Goal: Information Seeking & Learning: Learn about a topic

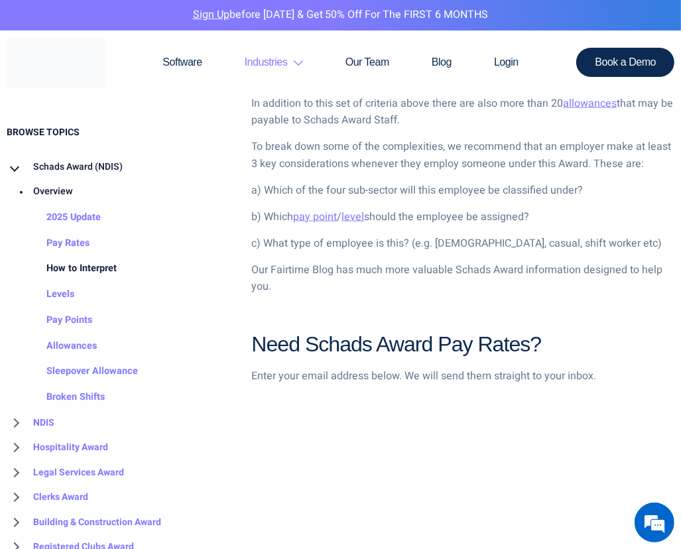
scroll to position [1194, 0]
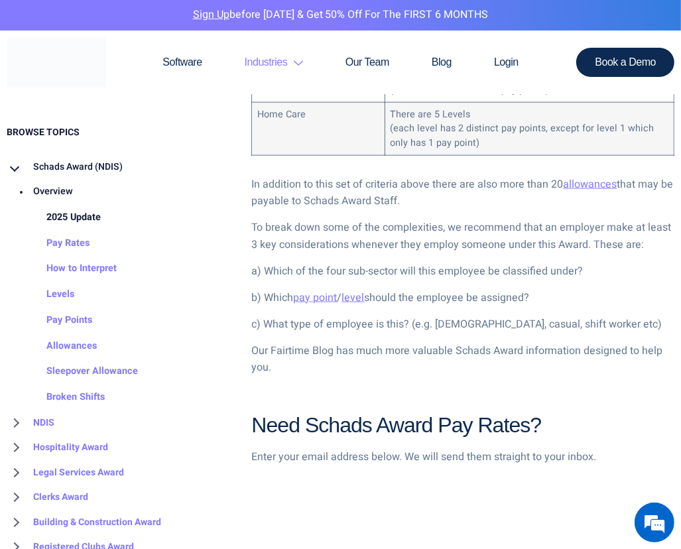
click at [84, 222] on link "2025 Update" at bounding box center [60, 217] width 81 height 26
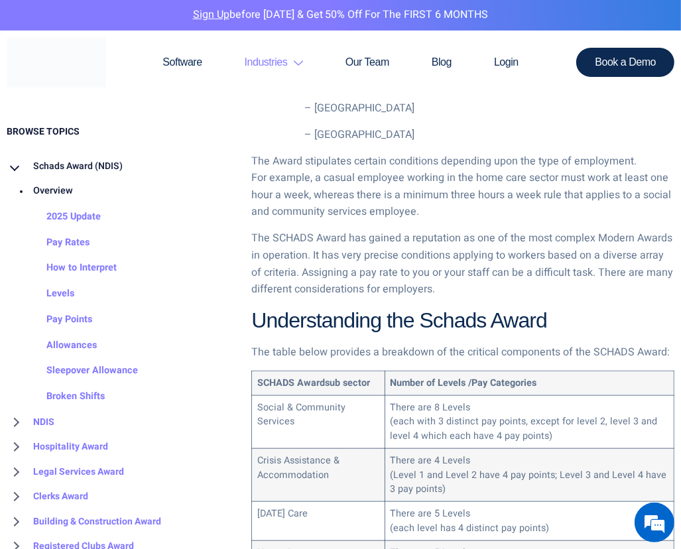
scroll to position [730, 0]
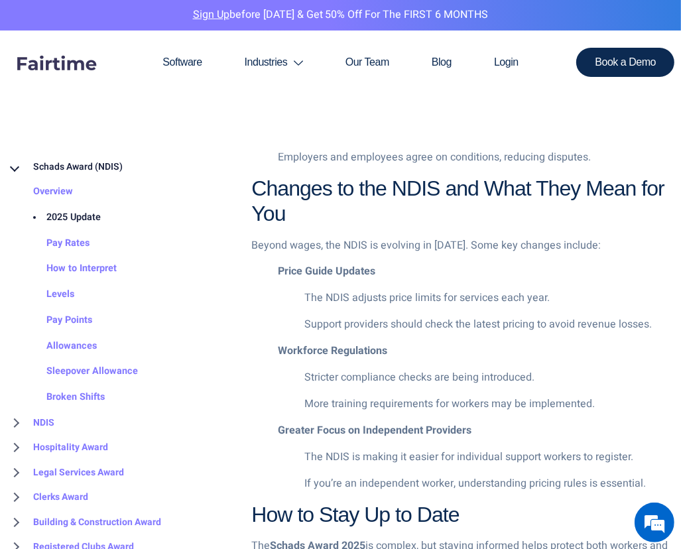
scroll to position [953, 0]
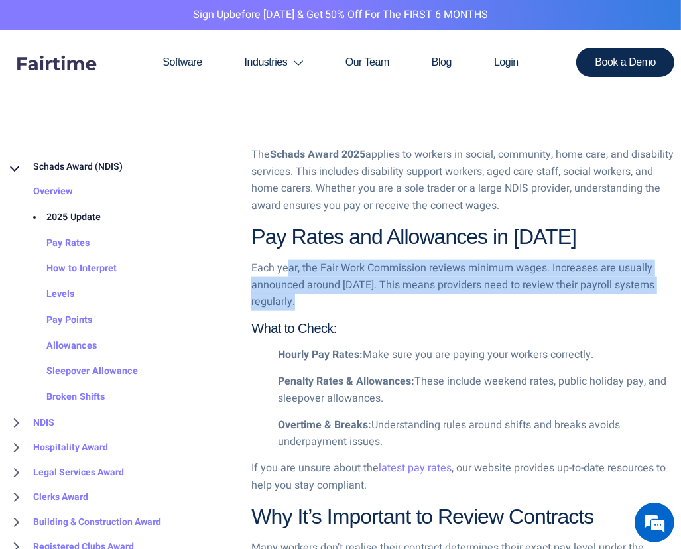
drag, startPoint x: 385, startPoint y: 295, endPoint x: 286, endPoint y: 280, distance: 100.6
click at [286, 279] on p "Each year, the Fair Work Commission reviews minimum wages. Increases are usuall…" at bounding box center [462, 285] width 423 height 51
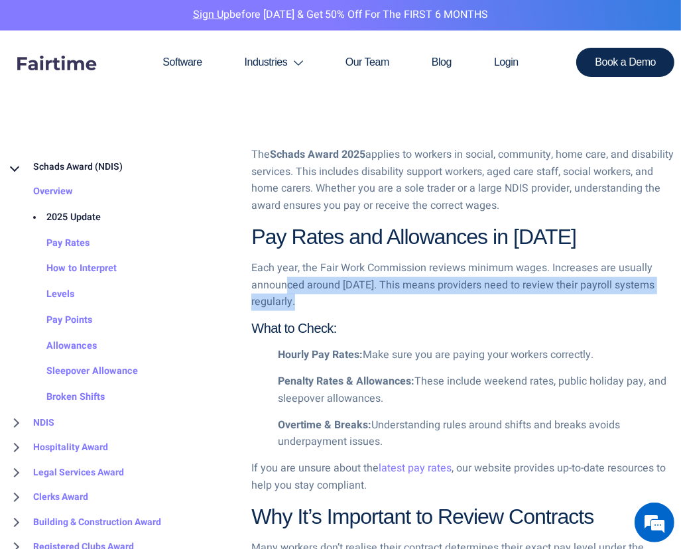
click at [287, 283] on p "Each year, the Fair Work Commission reviews minimum wages. Increases are usuall…" at bounding box center [462, 285] width 423 height 51
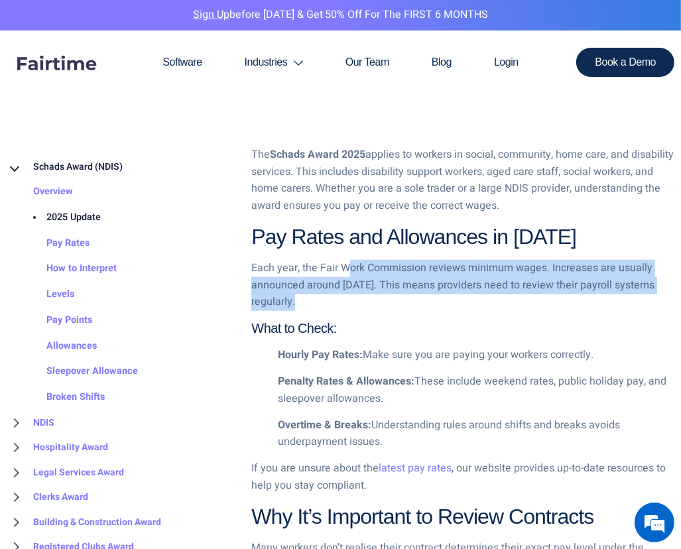
drag, startPoint x: 437, startPoint y: 243, endPoint x: 344, endPoint y: 298, distance: 107.1
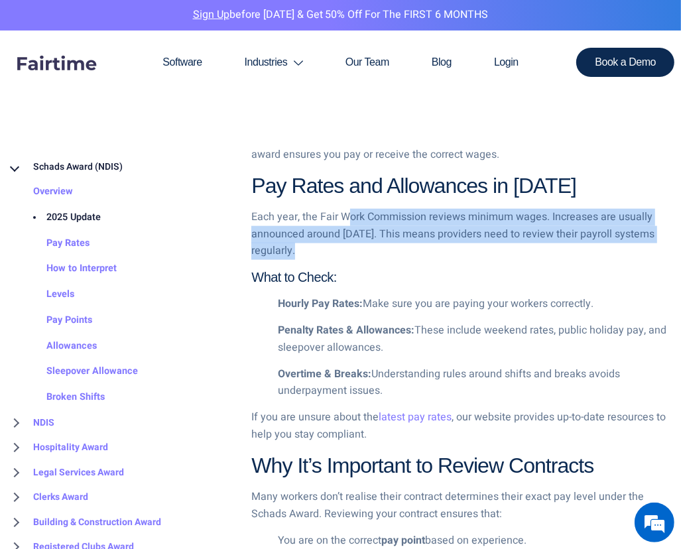
scroll to position [1020, 0]
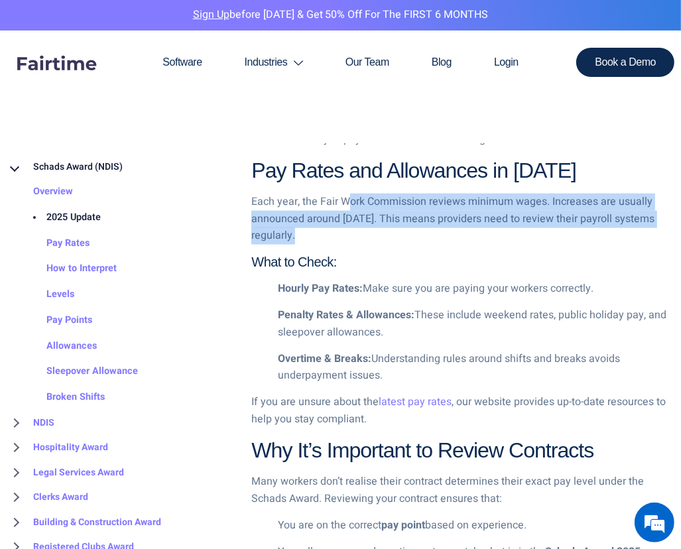
drag, startPoint x: 312, startPoint y: 282, endPoint x: 541, endPoint y: 368, distance: 245.2
click at [541, 368] on ul "Hourly Pay Rates: Make sure you are paying your workers correctly. Penalty Rate…" at bounding box center [462, 333] width 423 height 104
click at [535, 371] on p "Overtime & Breaks: Understanding rules around shifts and breaks avoids underpay…" at bounding box center [476, 368] width 397 height 34
click at [398, 395] on link "latest pay rates" at bounding box center [415, 402] width 73 height 16
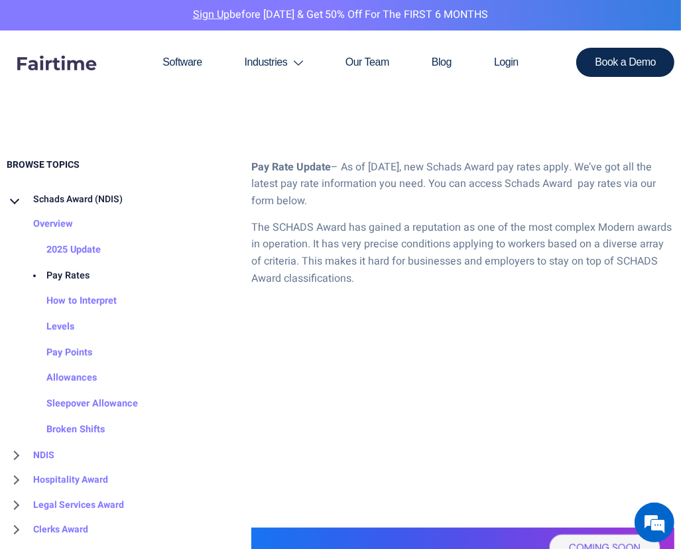
scroll to position [663, 0]
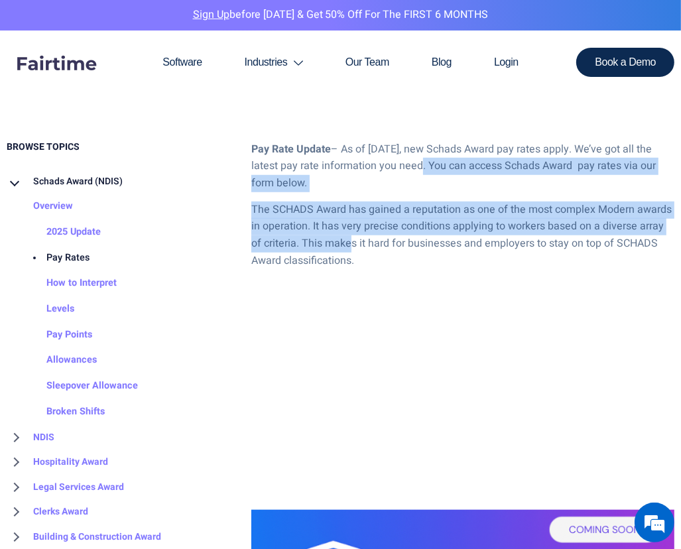
drag, startPoint x: 420, startPoint y: 157, endPoint x: 347, endPoint y: 247, distance: 116.0
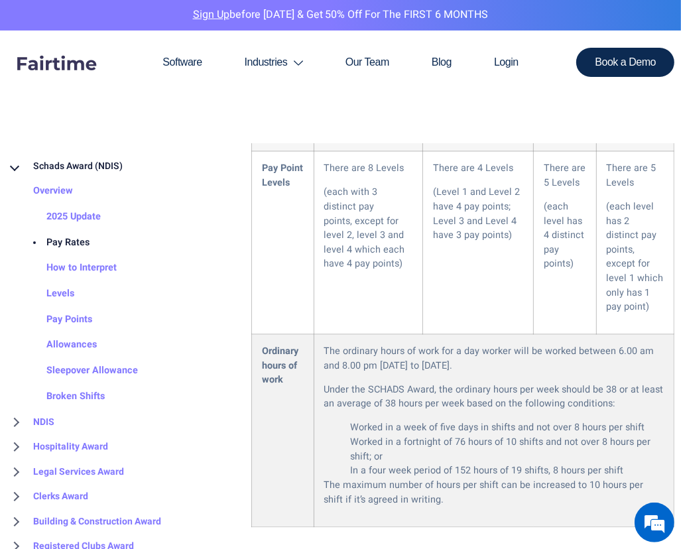
scroll to position [1791, 0]
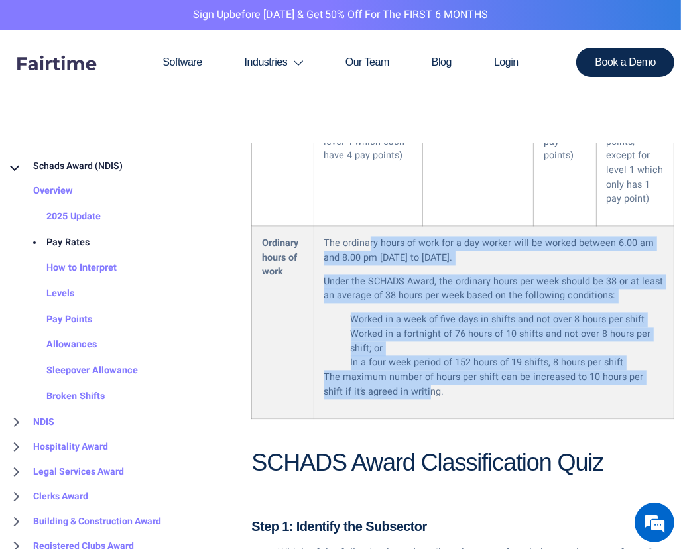
drag, startPoint x: 374, startPoint y: 225, endPoint x: 405, endPoint y: 384, distance: 162.2
click at [405, 384] on td "The ordinary hours of work for a day worker will be worked between 6.00 am and …" at bounding box center [494, 322] width 360 height 192
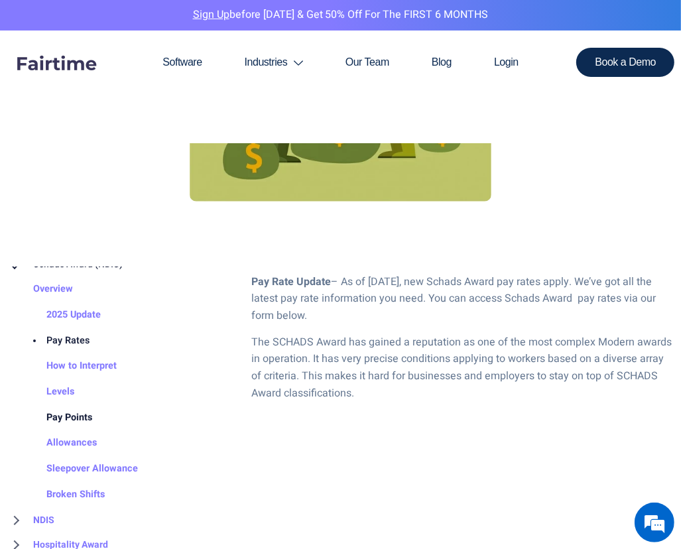
scroll to position [121, 0]
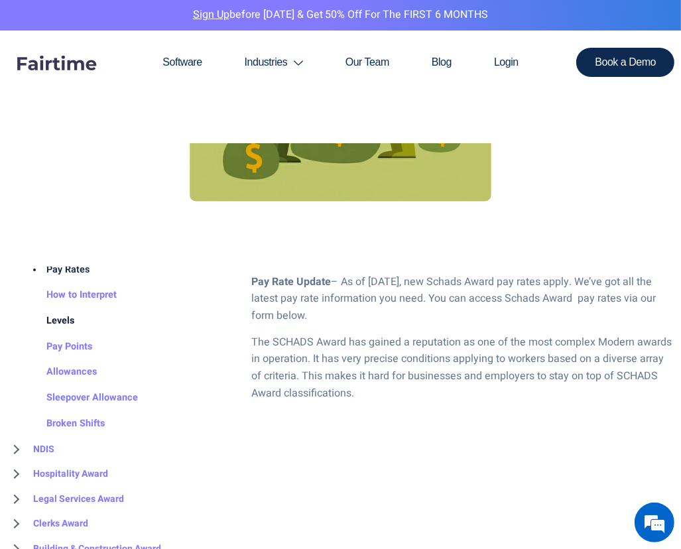
click at [53, 323] on link "Levels" at bounding box center [47, 321] width 54 height 26
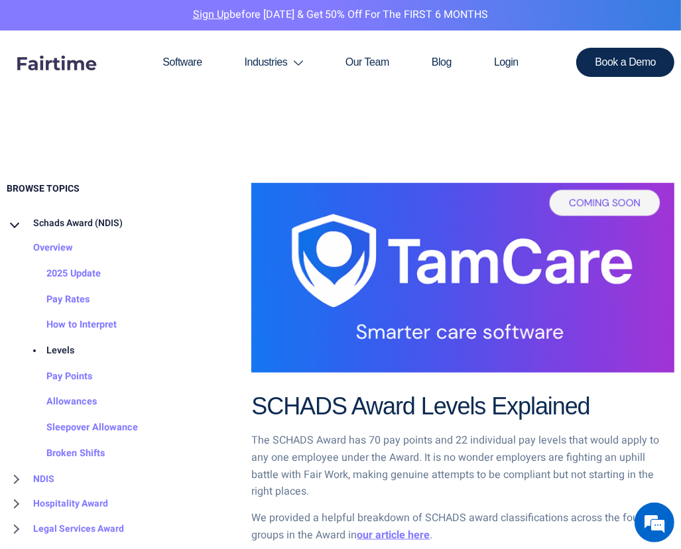
scroll to position [730, 0]
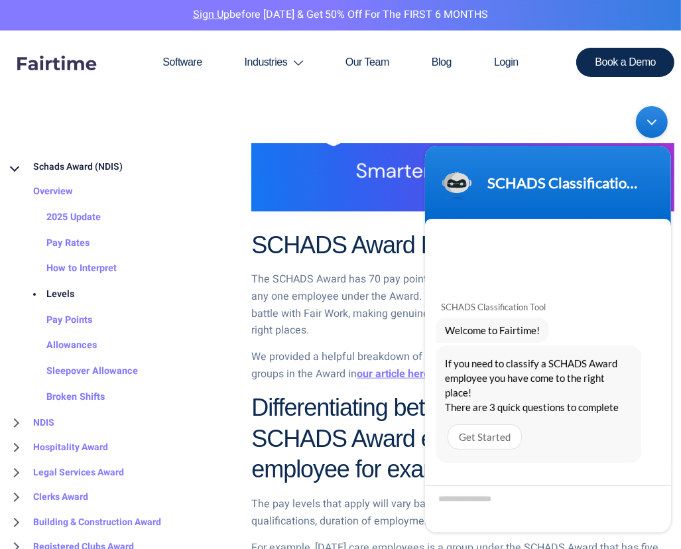
click at [648, 124] on div "Minimize live chat window" at bounding box center [652, 121] width 32 height 32
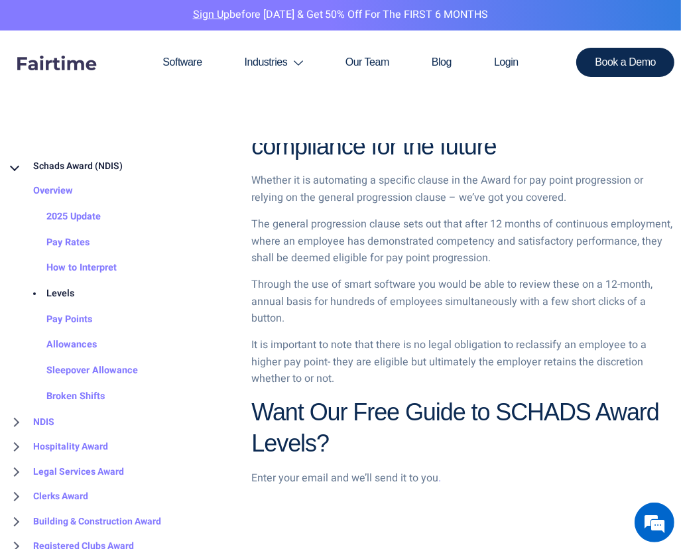
scroll to position [1826, 0]
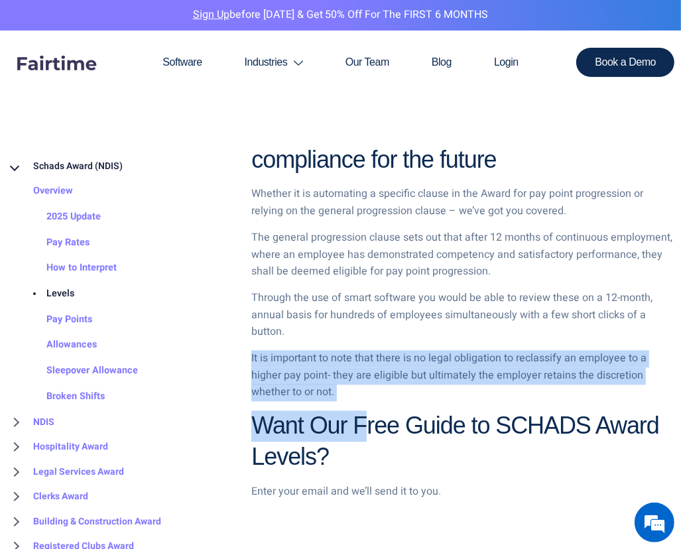
drag, startPoint x: 368, startPoint y: 377, endPoint x: 372, endPoint y: 320, distance: 57.2
drag, startPoint x: 372, startPoint y: 320, endPoint x: 343, endPoint y: 355, distance: 44.8
click at [343, 355] on p "It is important to note that there is no legal obligation to reclassify an empl…" at bounding box center [462, 375] width 423 height 51
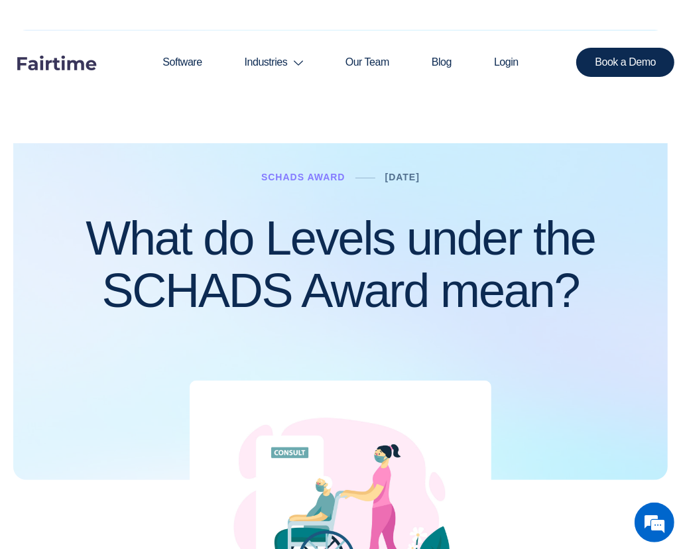
scroll to position [0, 0]
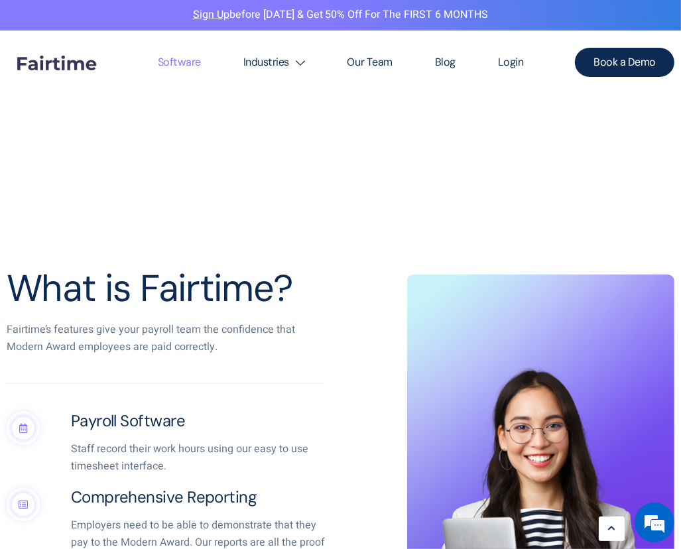
scroll to position [332, 0]
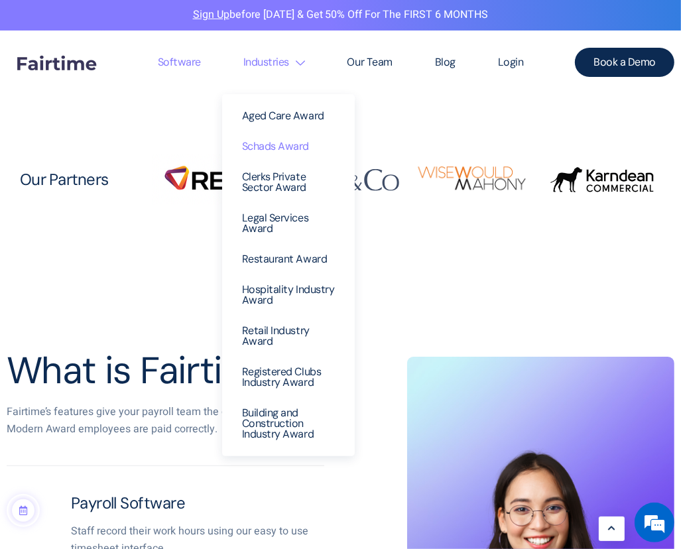
click at [275, 154] on link "Schads Award" at bounding box center [288, 146] width 113 height 31
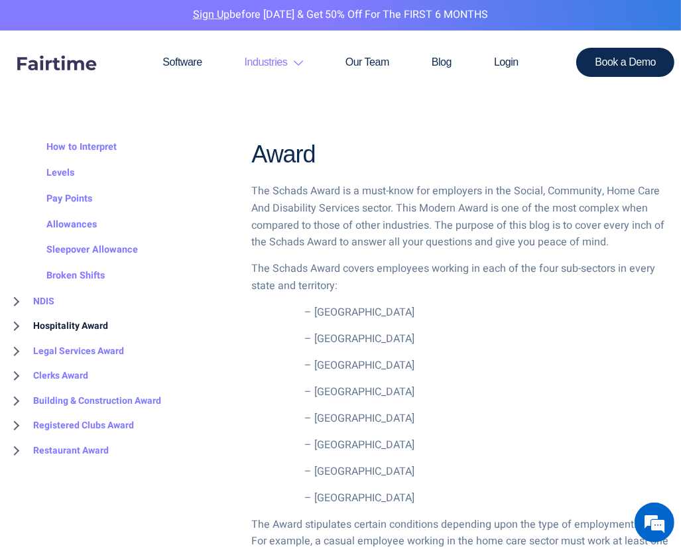
scroll to position [464, 0]
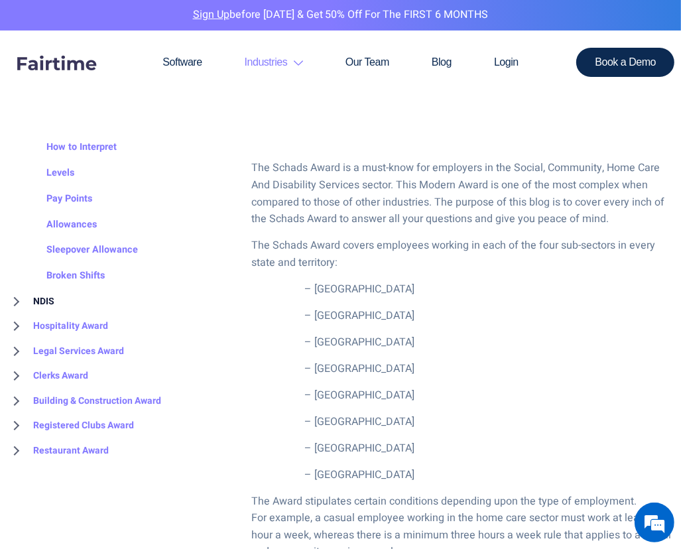
click at [15, 299] on link "NDIS" at bounding box center [31, 301] width 48 height 25
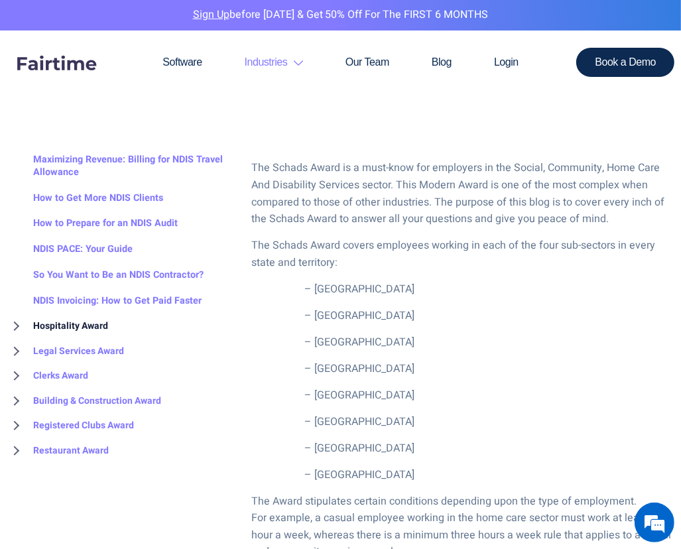
scroll to position [0, 0]
click at [16, 325] on link "Hospitality Award" at bounding box center [58, 326] width 102 height 25
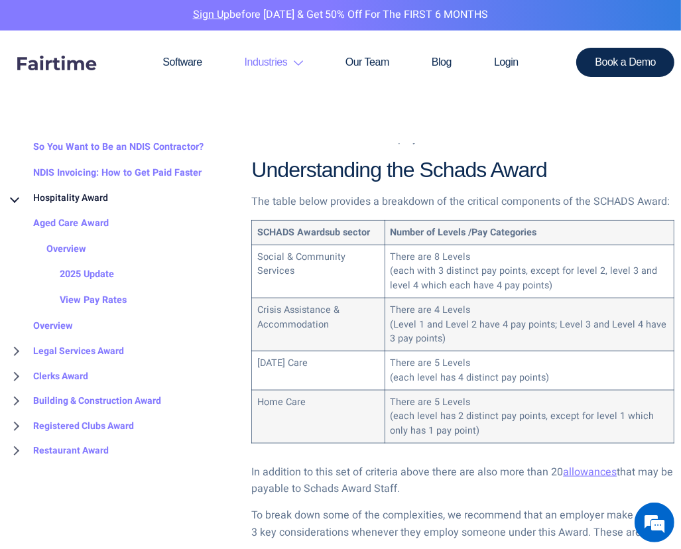
scroll to position [929, 0]
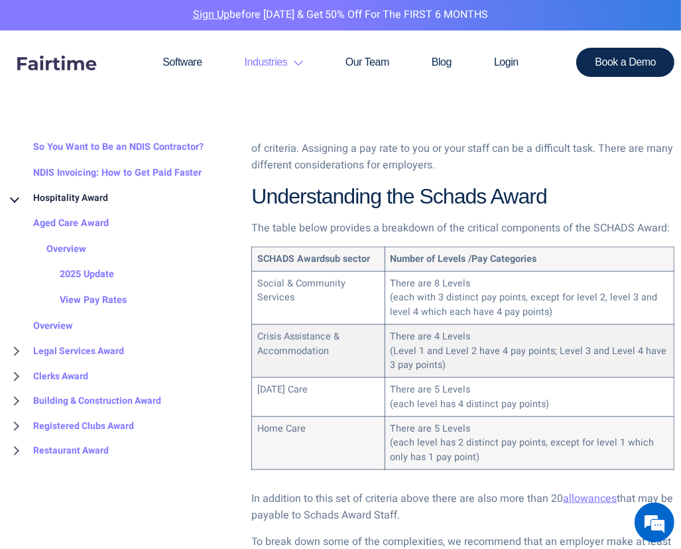
drag, startPoint x: 421, startPoint y: 284, endPoint x: 502, endPoint y: 328, distance: 92.9
click at [449, 329] on tbody "SCHADS Award sub sector Number of Levels / Pay Categories Social & Community Se…" at bounding box center [463, 358] width 423 height 223
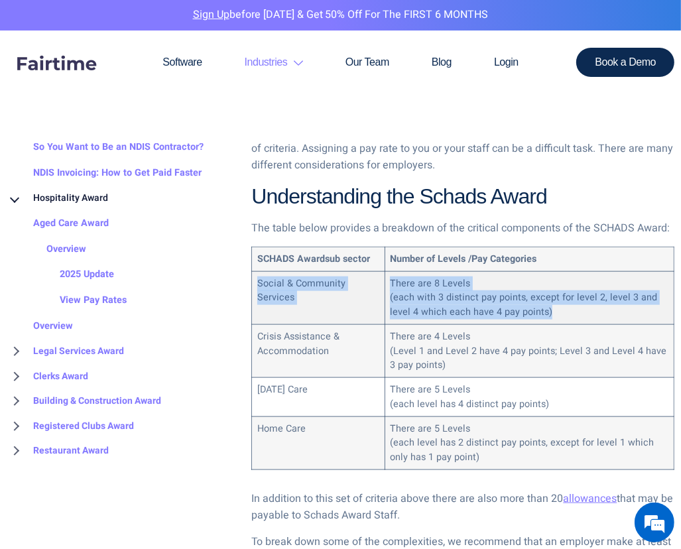
drag, startPoint x: 538, startPoint y: 299, endPoint x: 255, endPoint y: 279, distance: 283.4
click at [255, 279] on tr "Social & Community Services There are 8 Levels (each with 3 distinct pay points…" at bounding box center [463, 297] width 423 height 53
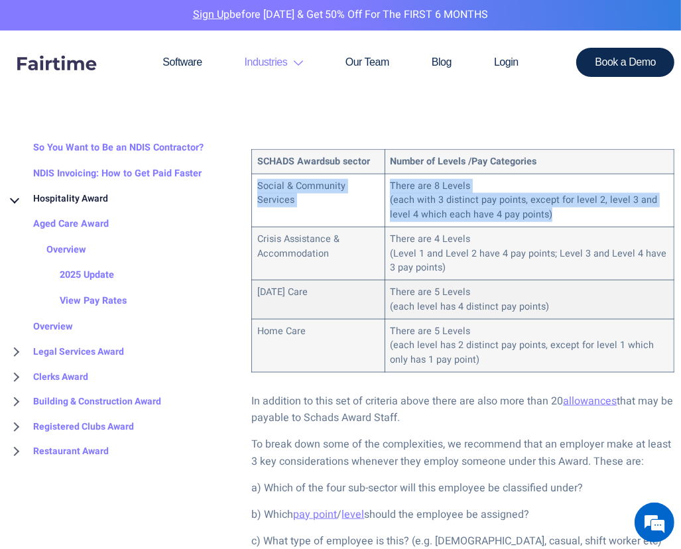
scroll to position [1194, 0]
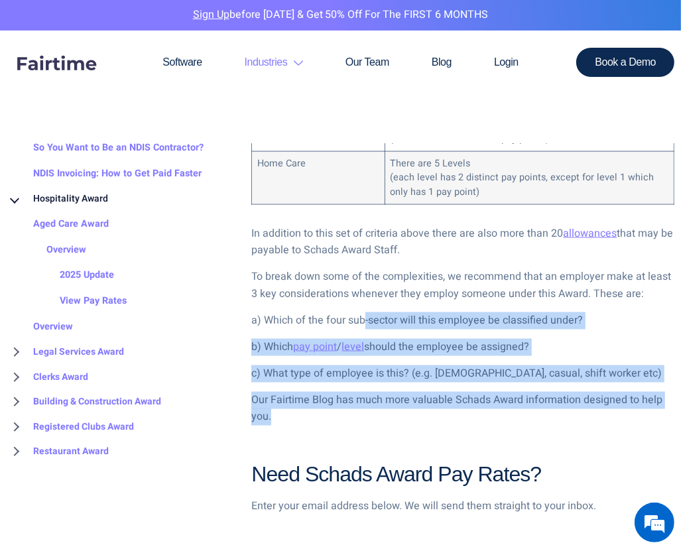
drag, startPoint x: 379, startPoint y: 301, endPoint x: 371, endPoint y: 429, distance: 129.0
click at [371, 429] on div "The Schads Award is a must-know for employers in the Social, Community, Home Ca…" at bounding box center [462, 99] width 423 height 1339
drag, startPoint x: 371, startPoint y: 429, endPoint x: 361, endPoint y: 432, distance: 10.3
click at [361, 432] on div "The Schads Award is a must-know for employers in the Social, Community, Home Ca…" at bounding box center [462, 99] width 423 height 1339
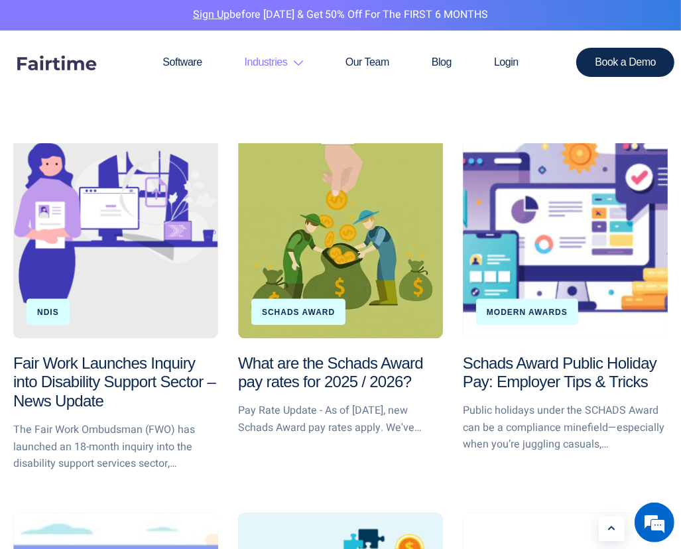
scroll to position [1990, 0]
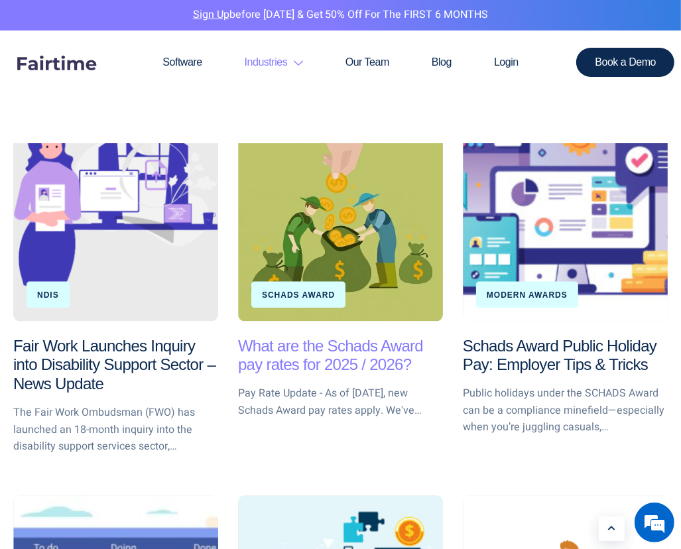
click at [344, 358] on link "What are the Schads Award pay rates for 2025 / 2026?" at bounding box center [330, 355] width 185 height 37
